Goal: Communication & Community: Answer question/provide support

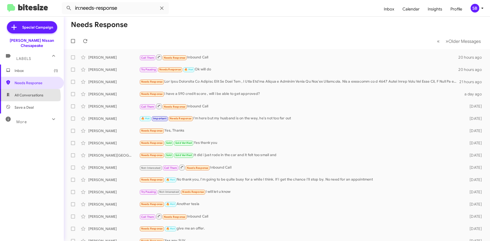
click at [29, 93] on span "All Conversations" at bounding box center [29, 95] width 29 height 5
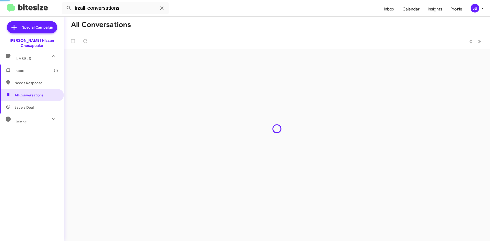
click at [30, 80] on span "Needs Response" at bounding box center [36, 82] width 43 height 5
type input "in:needs-response"
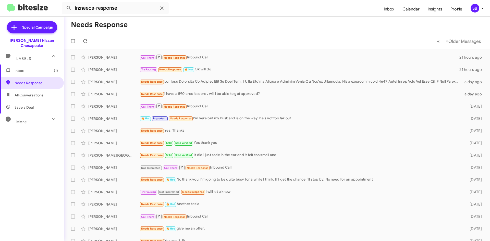
click at [31, 68] on span "Inbox (1)" at bounding box center [36, 70] width 43 height 5
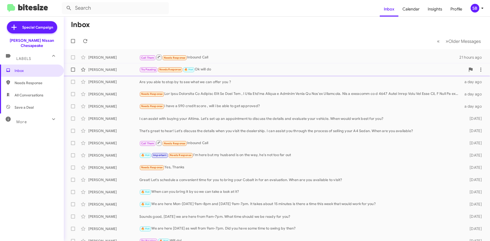
click at [247, 68] on div "Try Pausing Needs Response 🔥 Hot Ok will do" at bounding box center [302, 70] width 326 height 6
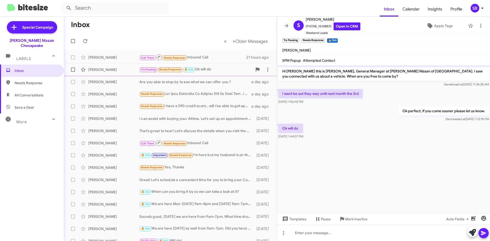
click at [213, 72] on div "Try Pausing Needs Response 🔥 Hot Ok will do" at bounding box center [195, 70] width 113 height 6
click at [213, 80] on div "Are you able to stop by to see what we can offer you ?" at bounding box center [195, 81] width 113 height 5
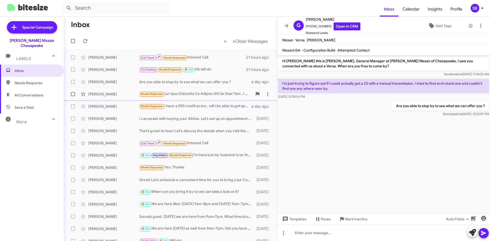
click at [210, 93] on div "Needs Response" at bounding box center [195, 94] width 113 height 6
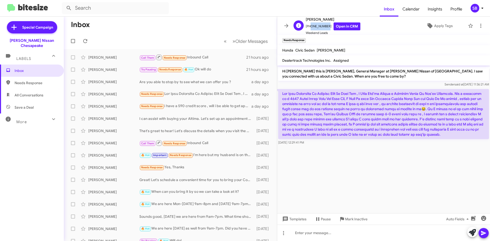
drag, startPoint x: 324, startPoint y: 27, endPoint x: 309, endPoint y: 29, distance: 16.0
click at [309, 29] on span "[PHONE_NUMBER] Open in CRM" at bounding box center [333, 26] width 55 height 8
copy span "5716743127"
